Goal: Transaction & Acquisition: Purchase product/service

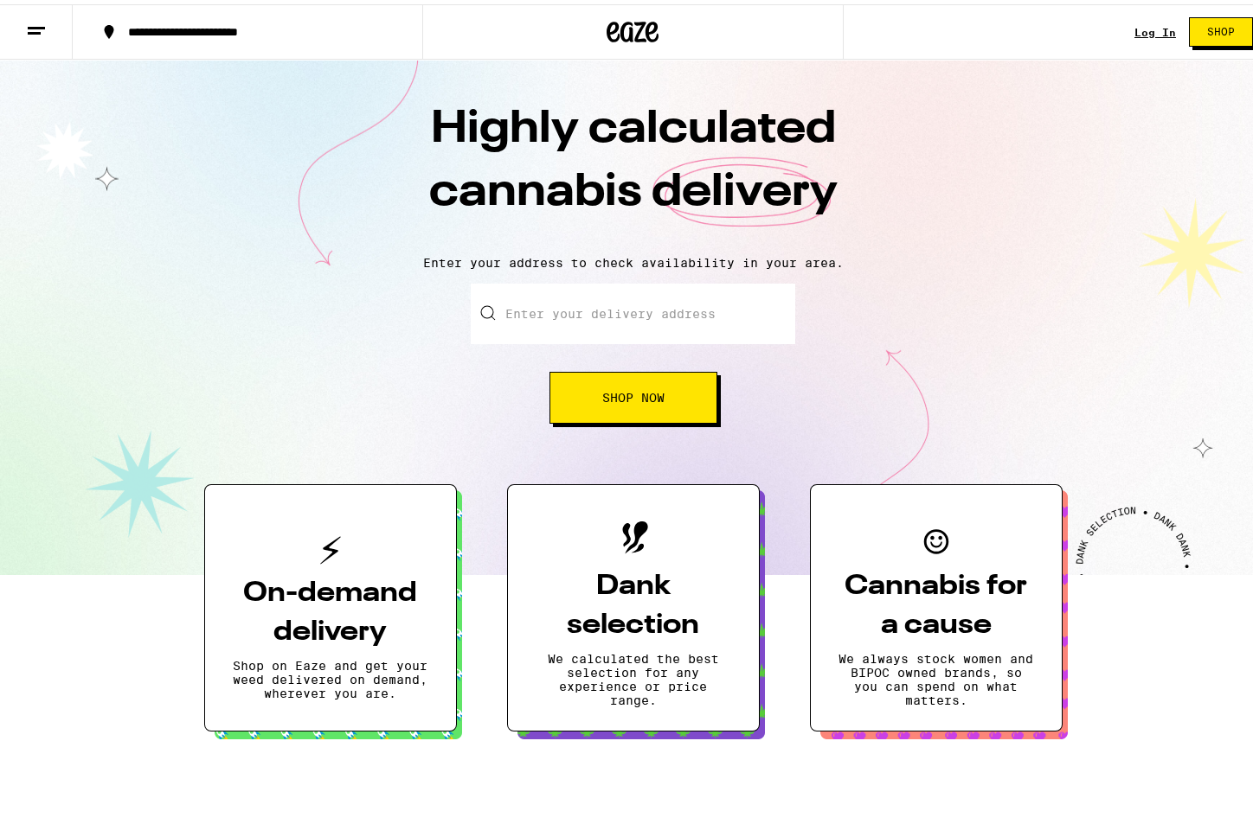
click at [1135, 29] on link "Log In" at bounding box center [1155, 27] width 42 height 11
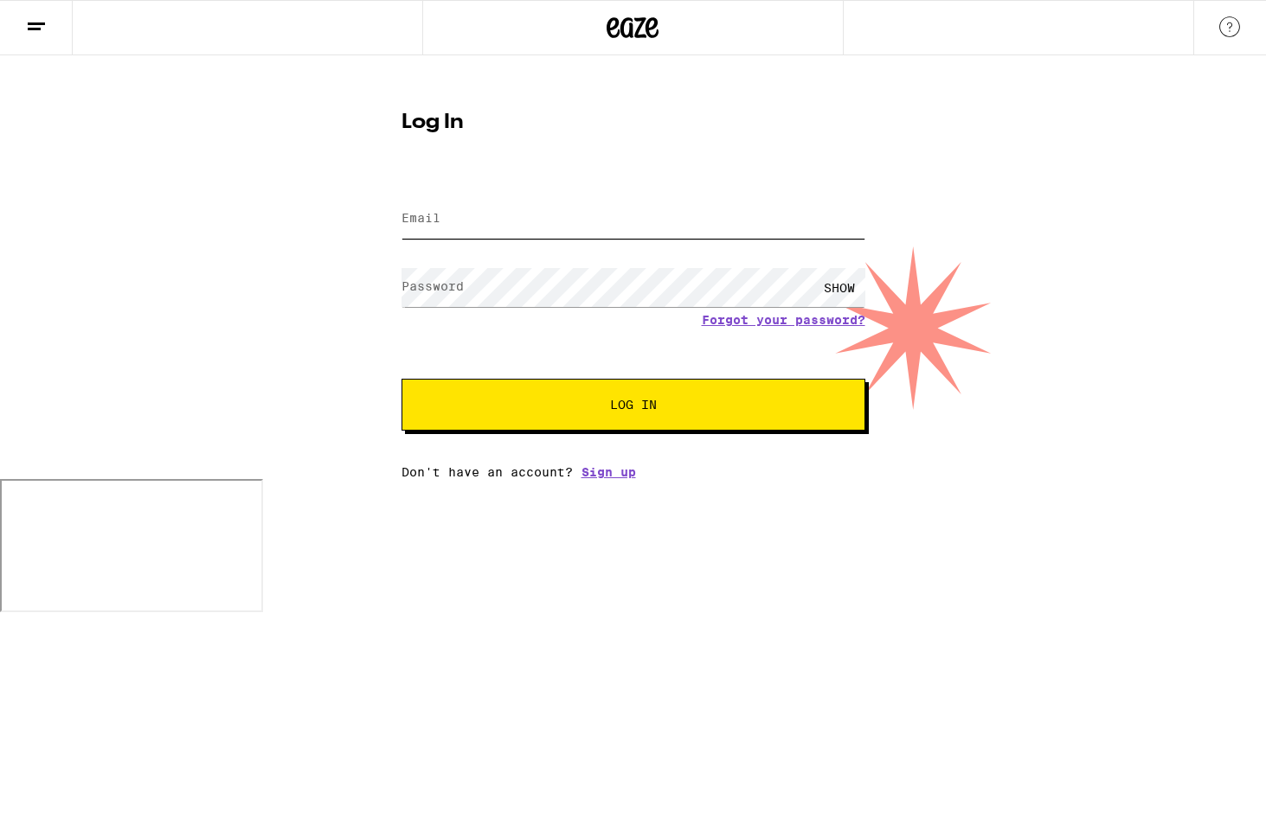
click at [517, 219] on input "Email" at bounding box center [633, 219] width 464 height 39
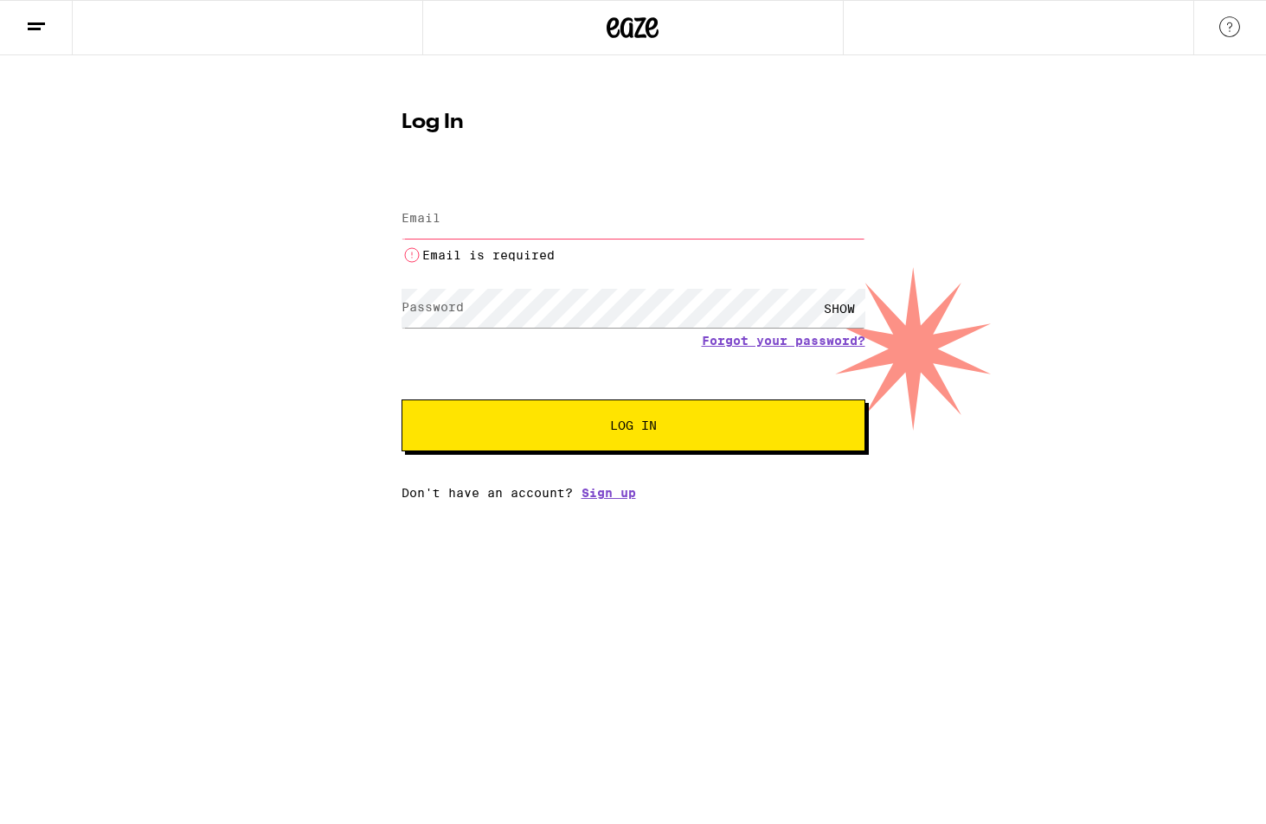
type input "[PERSON_NAME][EMAIL_ADDRESS][PERSON_NAME][DOMAIN_NAME]"
